Goal: Browse casually

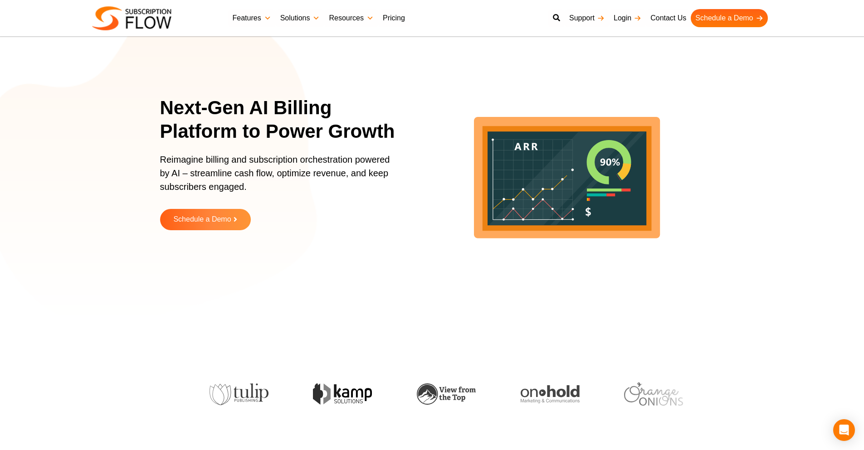
click at [445, 151] on icon "lottie-animation-container" at bounding box center [566, 170] width 295 height 295
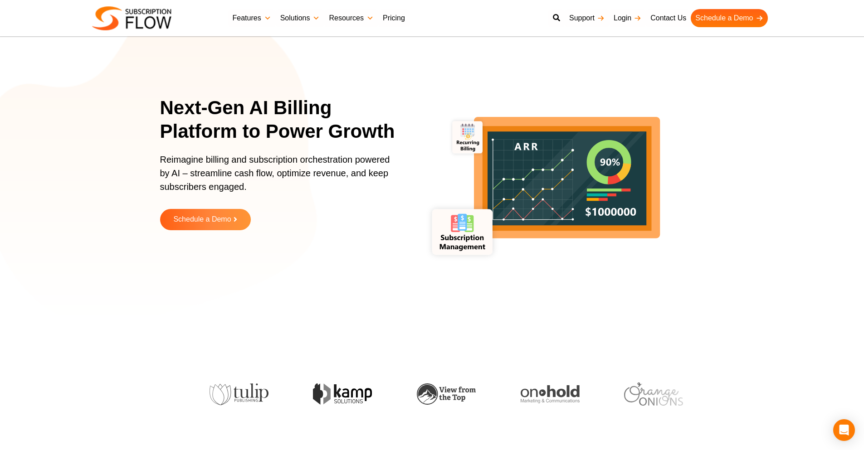
click at [425, 106] on icon "lottie-animation-container" at bounding box center [566, 170] width 295 height 295
